Goal: Task Accomplishment & Management: Use online tool/utility

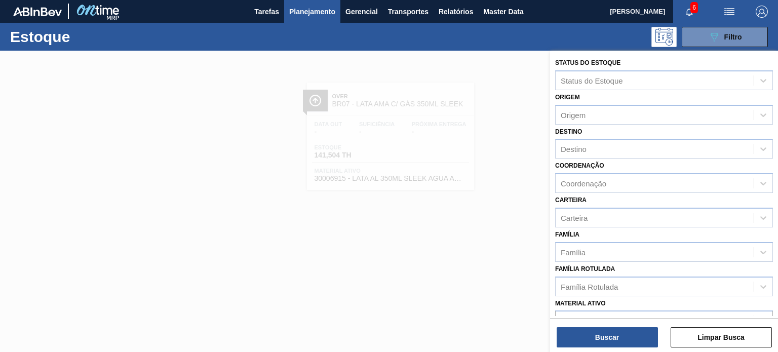
scroll to position [129, 0]
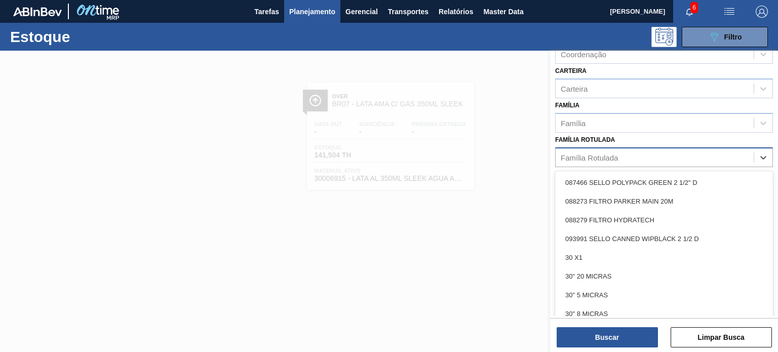
click at [587, 155] on div "Família Rotulada" at bounding box center [588, 157] width 57 height 9
paste Rotulada "30036804"
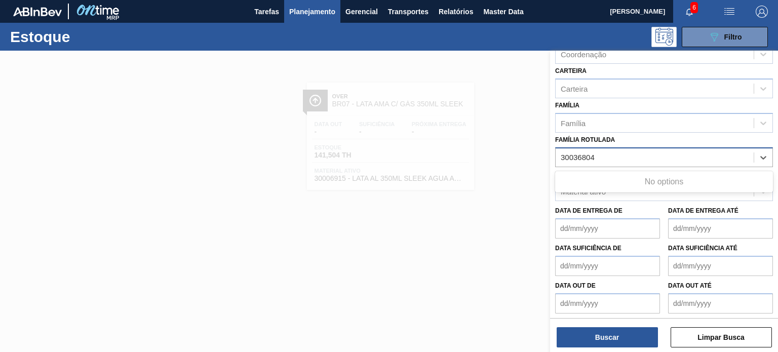
type Rotulada "30036804"
click at [588, 107] on div "Família Família" at bounding box center [664, 115] width 218 height 34
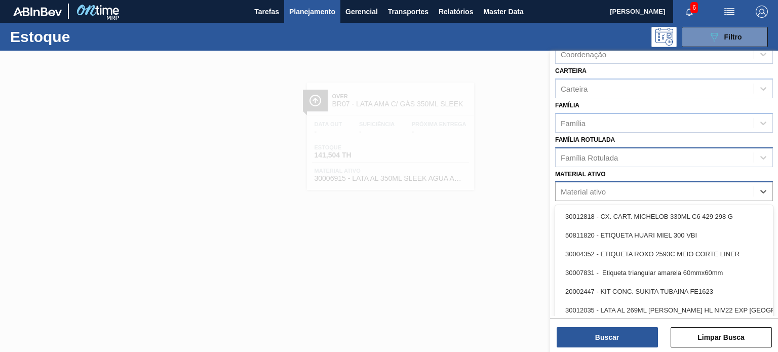
click at [561, 195] on div "Material ativo" at bounding box center [654, 191] width 198 height 15
click at [568, 187] on div "Material ativo" at bounding box center [582, 191] width 45 height 9
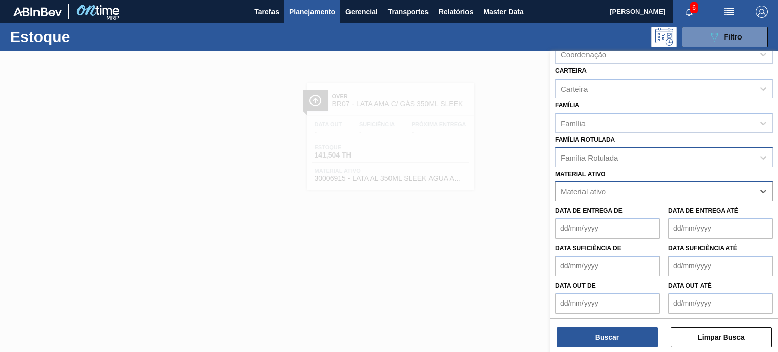
paste ativo "30036804"
type ativo "30036804"
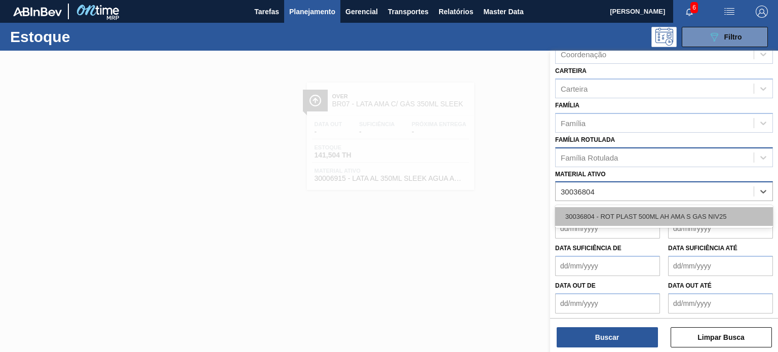
click at [607, 218] on div "30036804 - ROT PLAST 500ML AH AMA S GAS NIV25" at bounding box center [664, 216] width 218 height 19
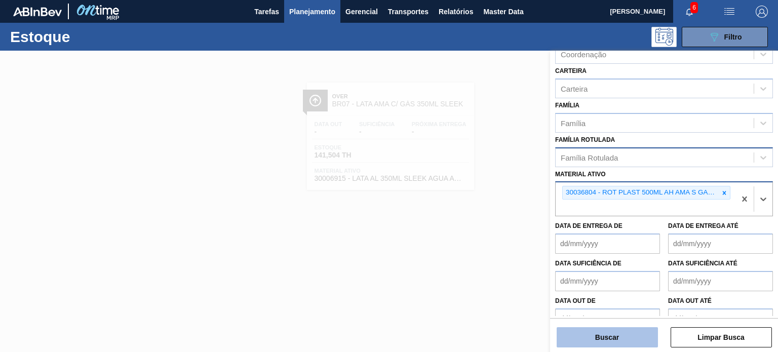
click at [605, 333] on button "Buscar" at bounding box center [606, 337] width 101 height 20
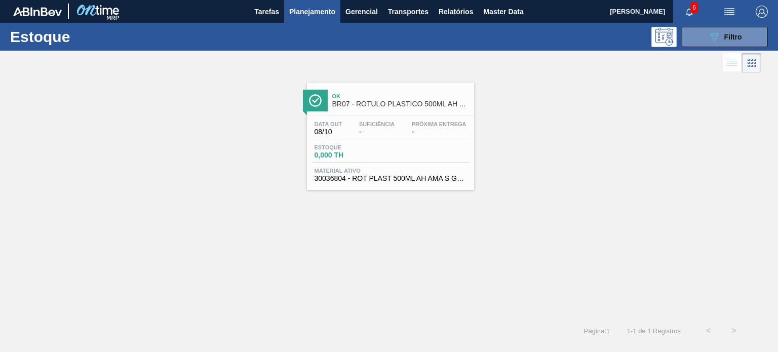
click at [433, 111] on div "Ok BR07 - RÓTULO PLASTICO 500ML AH AMA S GAS" at bounding box center [400, 100] width 137 height 23
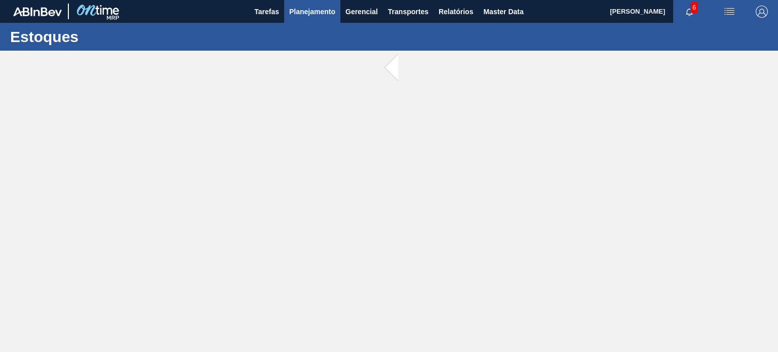
click at [314, 10] on span "Planejamento" at bounding box center [312, 12] width 46 height 12
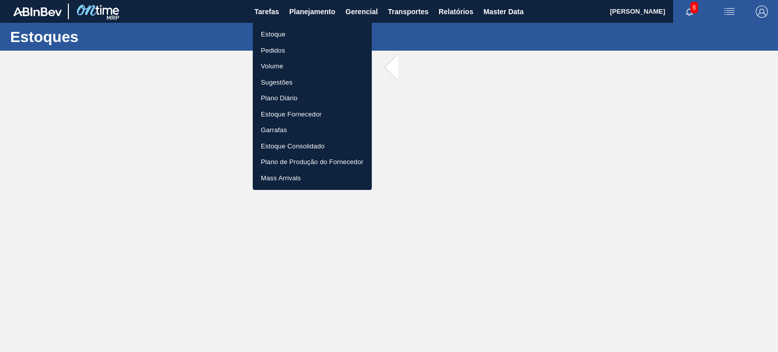
click at [730, 58] on div at bounding box center [389, 176] width 778 height 352
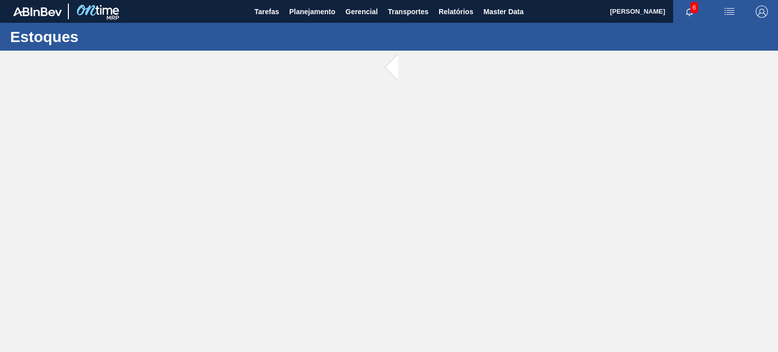
click at [759, 15] on img "button" at bounding box center [761, 12] width 12 height 12
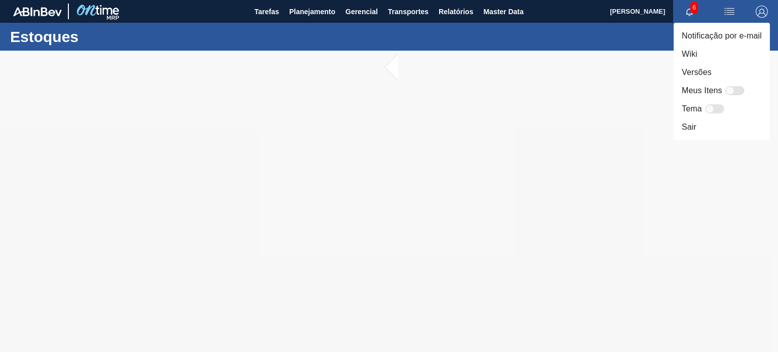
click at [375, 46] on div at bounding box center [389, 176] width 778 height 352
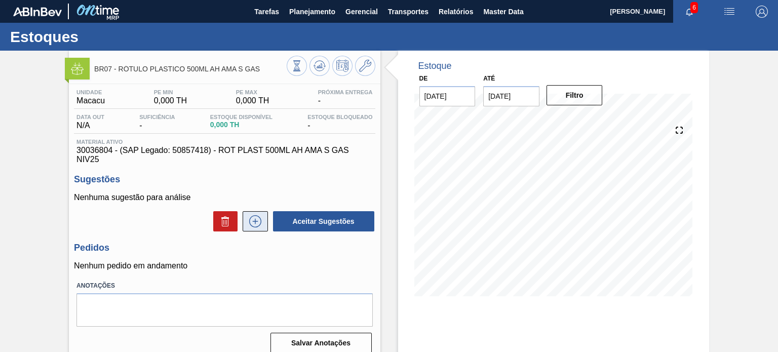
click at [250, 222] on icon at bounding box center [255, 221] width 16 height 12
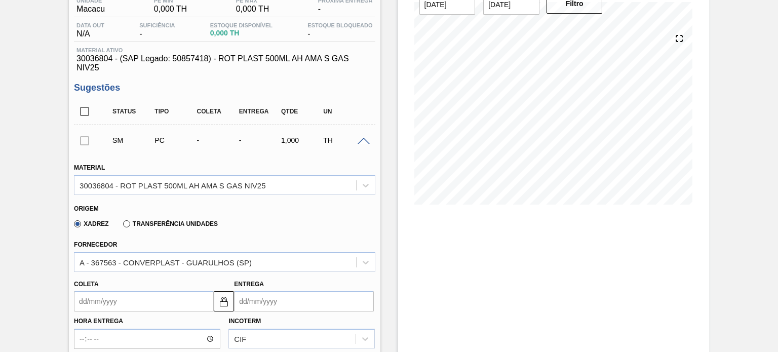
scroll to position [152, 0]
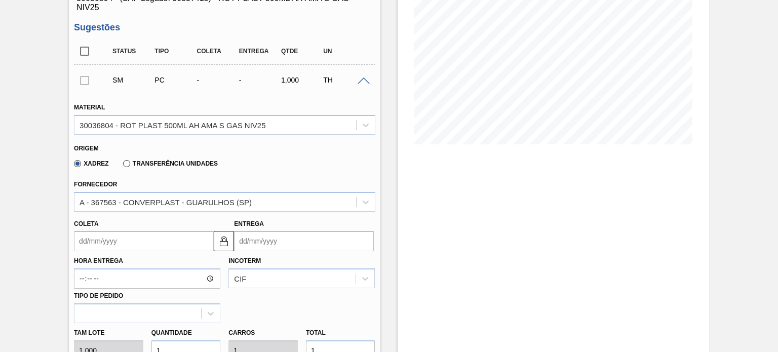
click at [164, 246] on input "Coleta" at bounding box center [144, 241] width 140 height 20
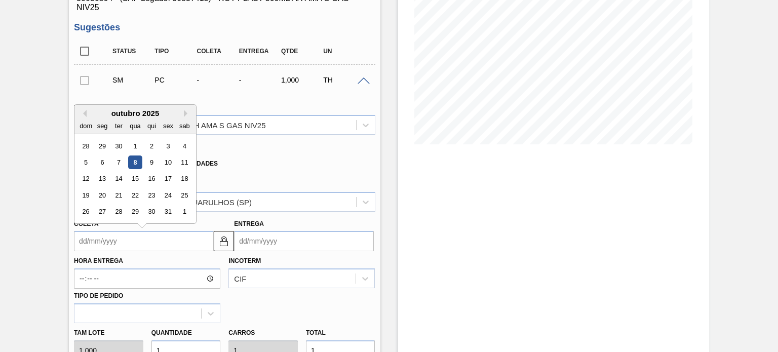
click at [138, 159] on div "8" at bounding box center [136, 162] width 14 height 14
type input "[DATE]"
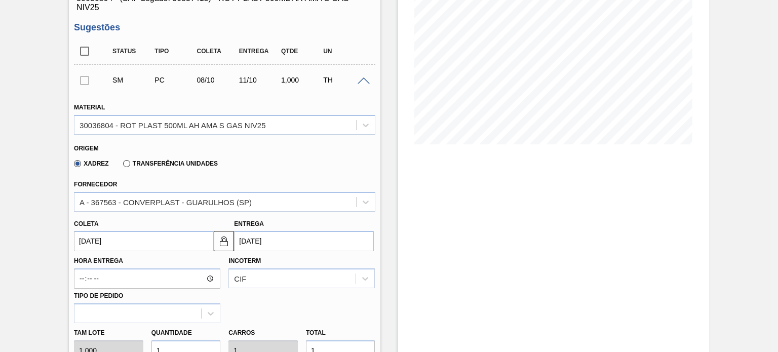
click at [148, 235] on input "[DATE]" at bounding box center [144, 241] width 140 height 20
click at [241, 165] on div "Xadrez Transferência Unidades" at bounding box center [220, 162] width 292 height 20
click at [286, 237] on input "[DATE]" at bounding box center [304, 241] width 140 height 20
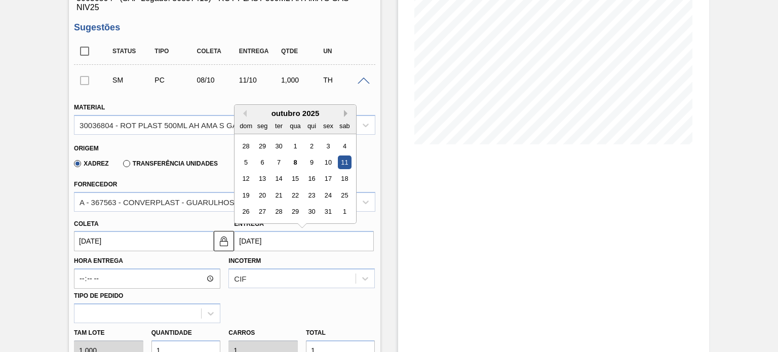
click at [345, 115] on button "Next Month" at bounding box center [347, 113] width 7 height 7
click at [264, 180] on div "10" at bounding box center [263, 179] width 14 height 14
type input "[DATE]"
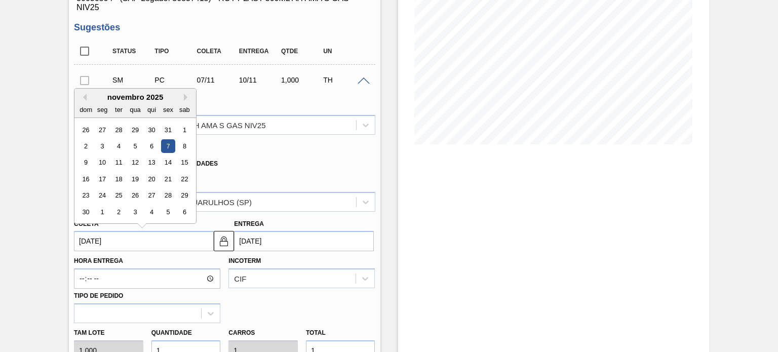
click at [134, 240] on input "[DATE]" at bounding box center [144, 241] width 140 height 20
click at [281, 172] on div "Origem Xadrez Transferência Unidades" at bounding box center [224, 155] width 309 height 37
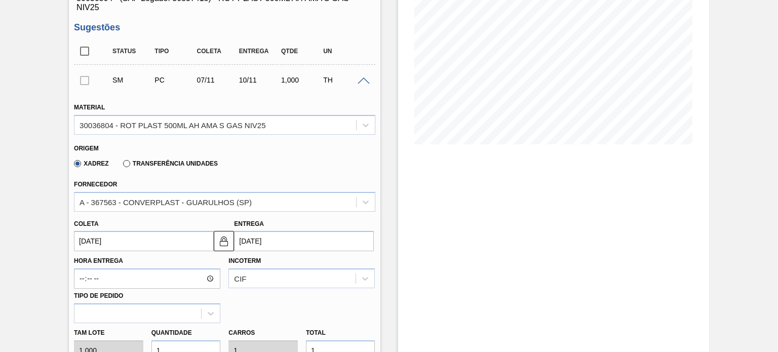
click at [111, 235] on input "[DATE]" at bounding box center [144, 241] width 140 height 20
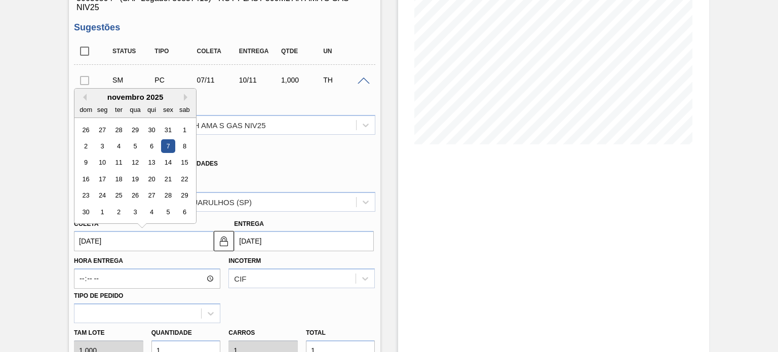
click at [42, 225] on div "BR07 - RÓTULO PLASTICO 500ML AH AMA S GAS Unidade Macacu PE MIN 0,000 TH PE MAX…" at bounding box center [389, 283] width 778 height 768
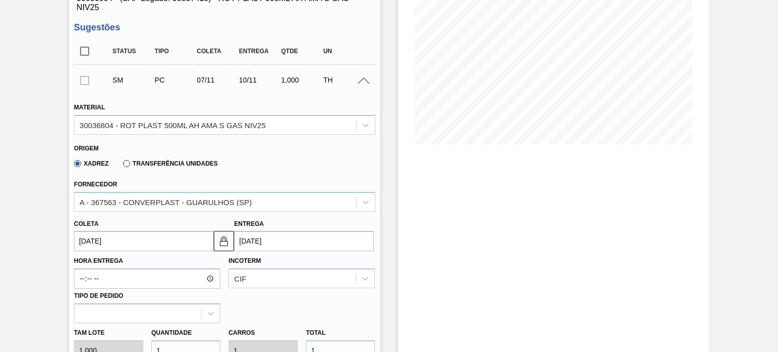
click at [161, 237] on input "[DATE]" at bounding box center [144, 241] width 140 height 20
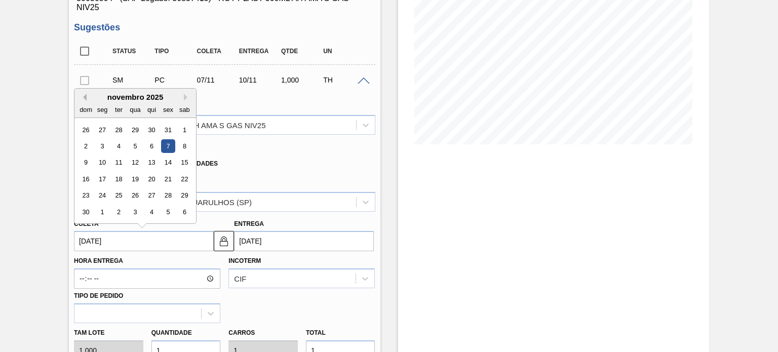
click at [83, 96] on button "Previous Month" at bounding box center [82, 97] width 7 height 7
click at [182, 97] on div "outubro 2025" at bounding box center [134, 97] width 121 height 9
click at [186, 93] on div "outubro 2025" at bounding box center [134, 97] width 121 height 9
click at [184, 95] on button "Next Month" at bounding box center [187, 97] width 7 height 7
click at [166, 149] on div "7" at bounding box center [168, 146] width 14 height 14
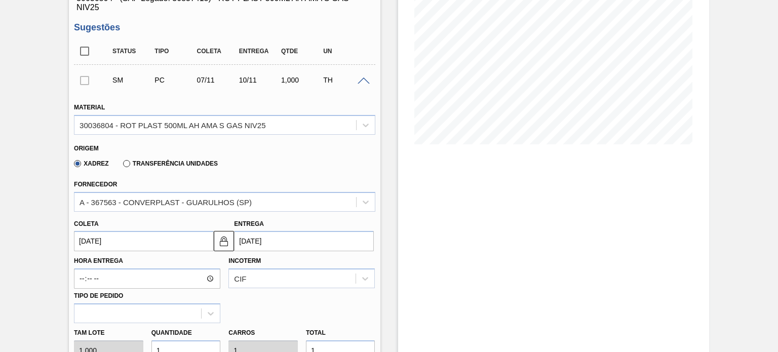
click at [33, 214] on div "BR07 - RÓTULO PLASTICO 500ML AH AMA S GAS Unidade Macacu PE MIN 0,000 TH PE MAX…" at bounding box center [389, 283] width 778 height 768
click at [137, 281] on input "Hora Entrega" at bounding box center [147, 278] width 146 height 20
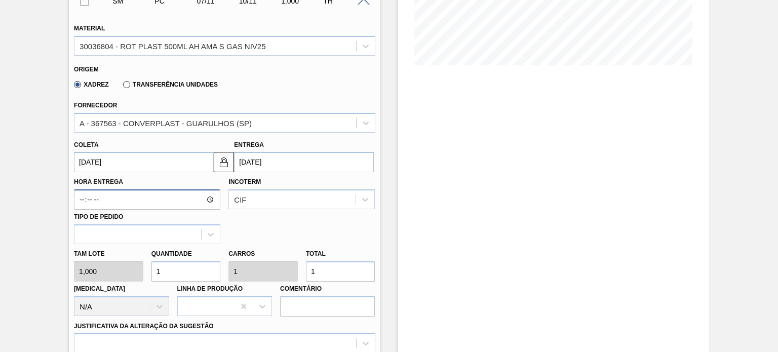
scroll to position [253, 0]
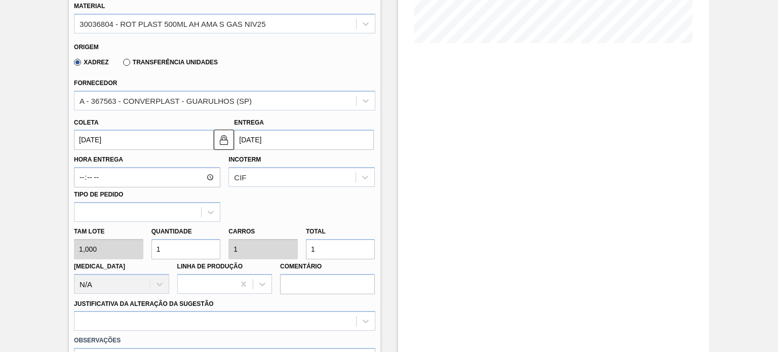
click at [132, 241] on div "Tam lote 1,000 Quantidade 1 Carros 1 Total 1 [MEDICAL_DATA] N/A Linha de Produç…" at bounding box center [224, 258] width 309 height 72
paste input "2.90"
type input "2.901"
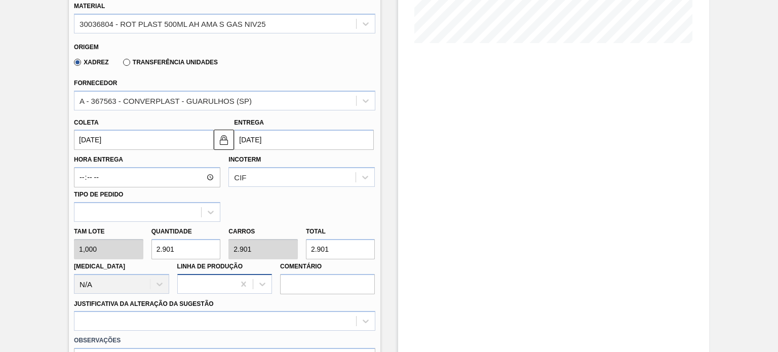
scroll to position [304, 0]
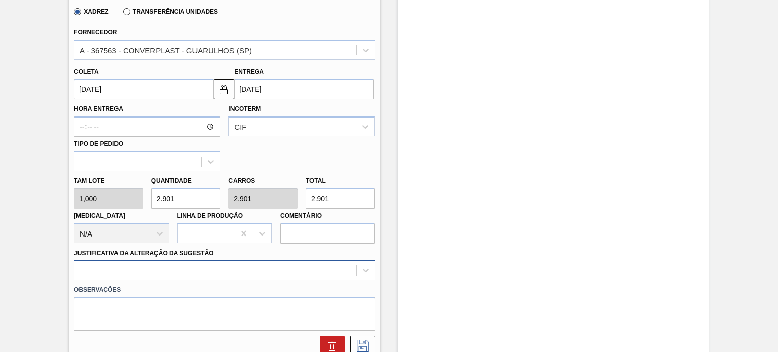
type input "2.901"
click at [211, 268] on div at bounding box center [224, 270] width 301 height 20
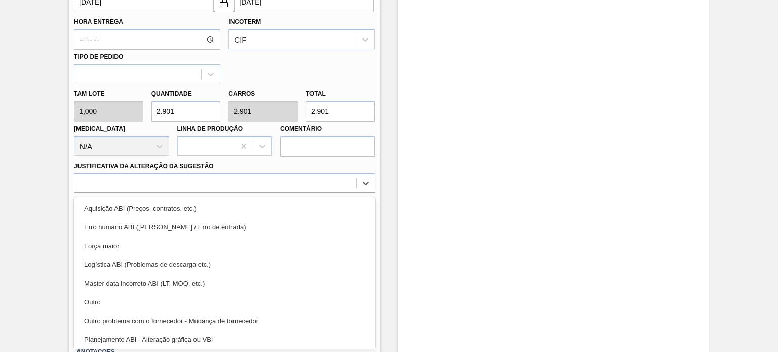
click at [26, 207] on div "BR07 - RÓTULO PLASTICO 500ML AH AMA S GAS Unidade Macacu PE MIN 0,000 TH PE MAX…" at bounding box center [389, 44] width 778 height 768
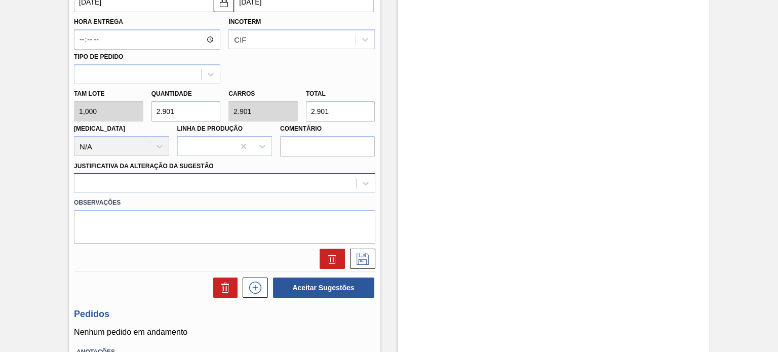
click at [203, 179] on div at bounding box center [214, 183] width 281 height 15
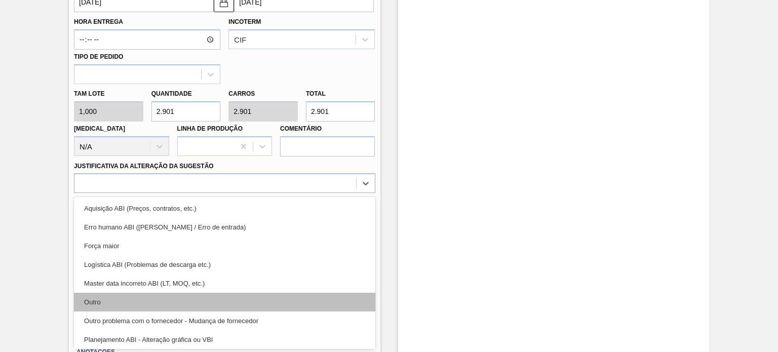
click at [101, 295] on div "Outro" at bounding box center [224, 302] width 301 height 19
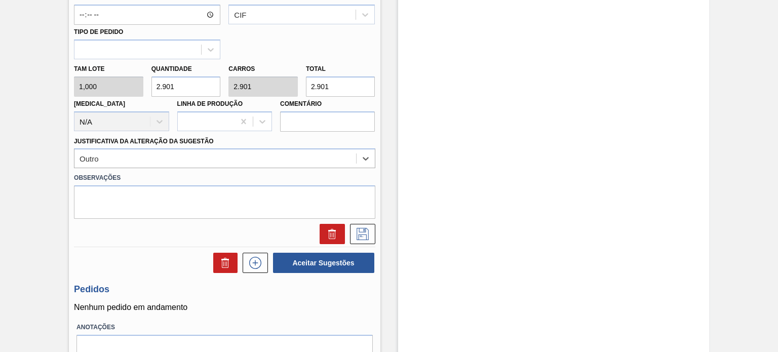
scroll to position [415, 0]
click at [362, 234] on icon at bounding box center [362, 234] width 16 height 12
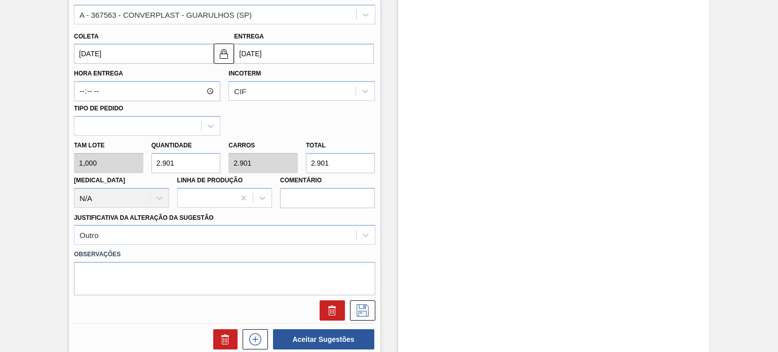
scroll to position [364, 0]
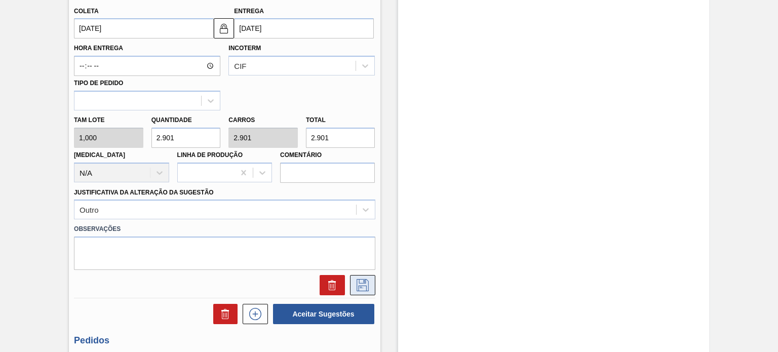
click at [368, 288] on icon at bounding box center [362, 285] width 16 height 12
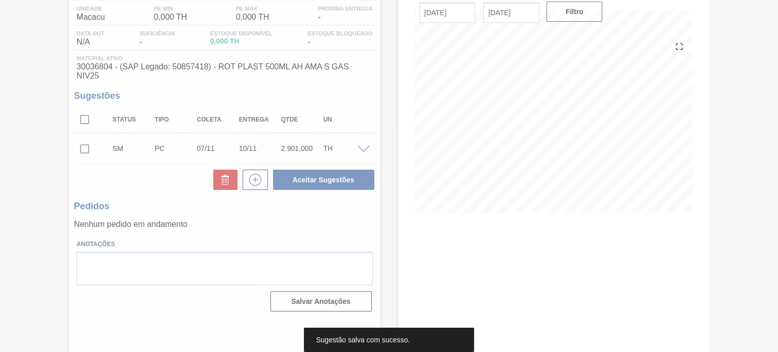
scroll to position [83, 0]
click at [394, 205] on div at bounding box center [389, 176] width 778 height 352
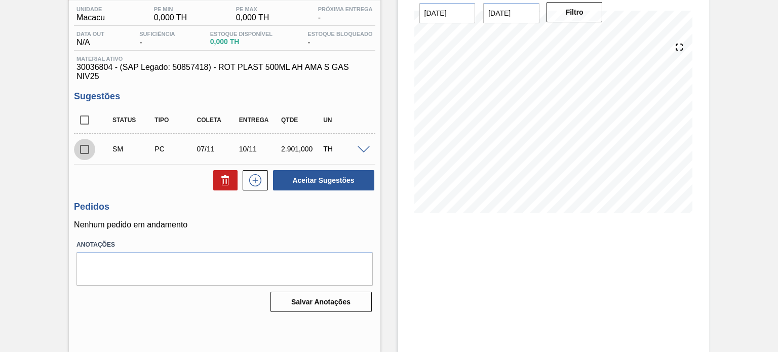
click at [87, 151] on input "checkbox" at bounding box center [84, 149] width 21 height 21
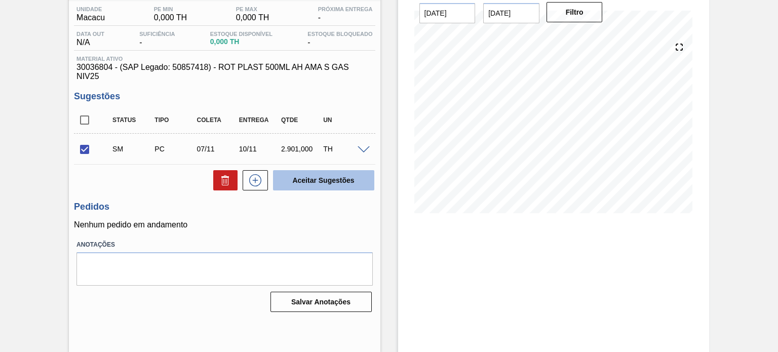
click at [339, 186] on button "Aceitar Sugestões" at bounding box center [323, 180] width 101 height 20
checkbox input "false"
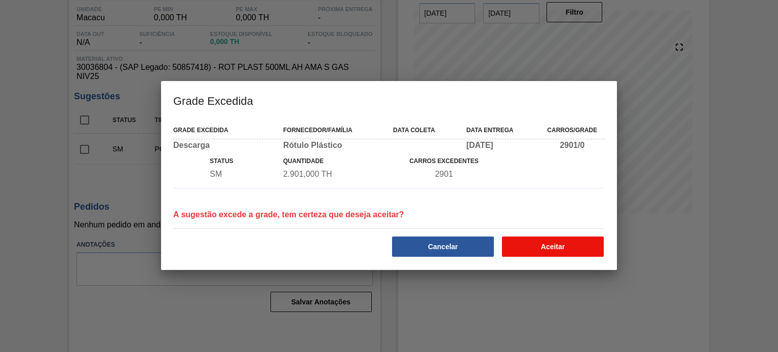
drag, startPoint x: 563, startPoint y: 244, endPoint x: 570, endPoint y: 243, distance: 7.7
click at [570, 243] on button "Aceitar" at bounding box center [553, 246] width 102 height 20
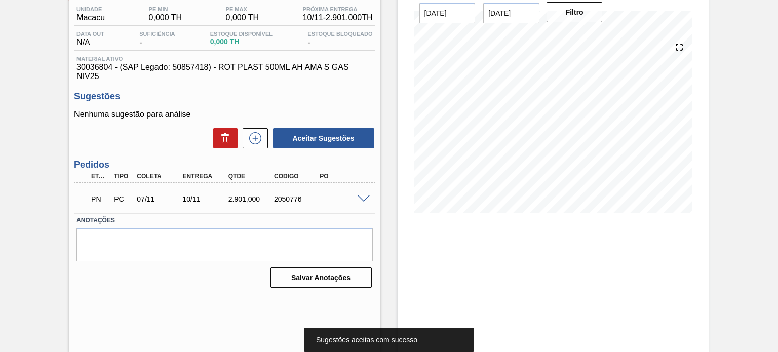
scroll to position [32, 0]
